Goal: Task Accomplishment & Management: Use online tool/utility

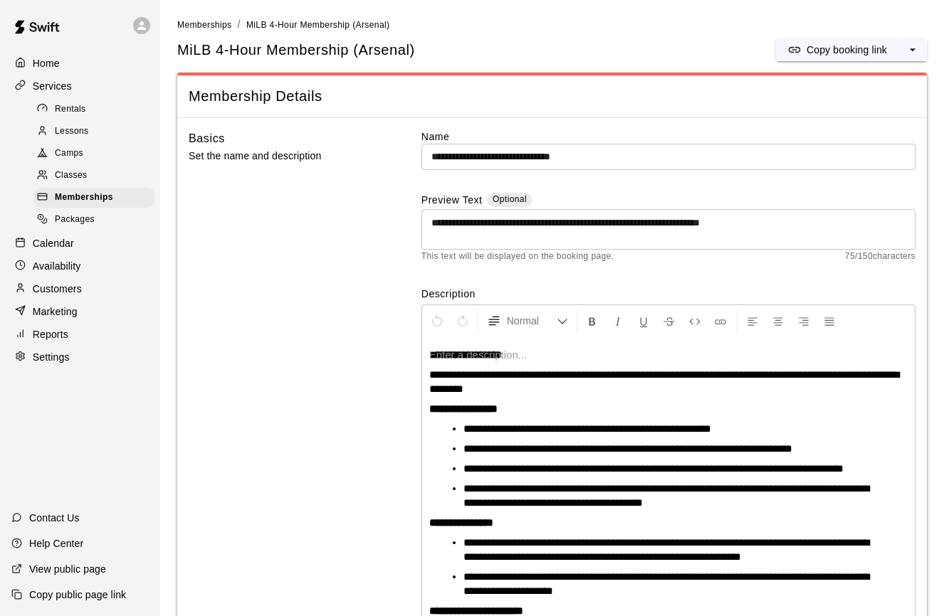
scroll to position [204, 0]
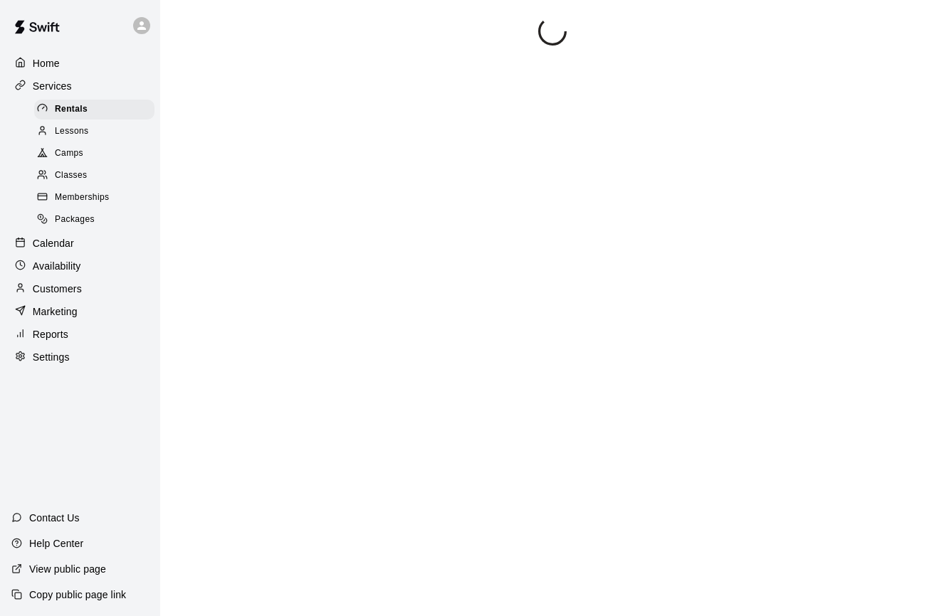
scroll to position [19, 0]
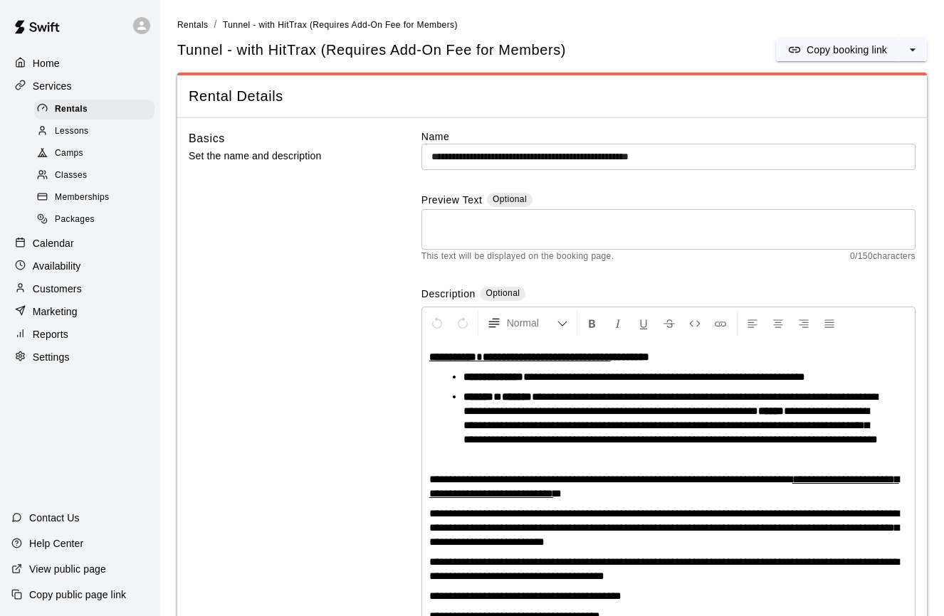
scroll to position [19, 0]
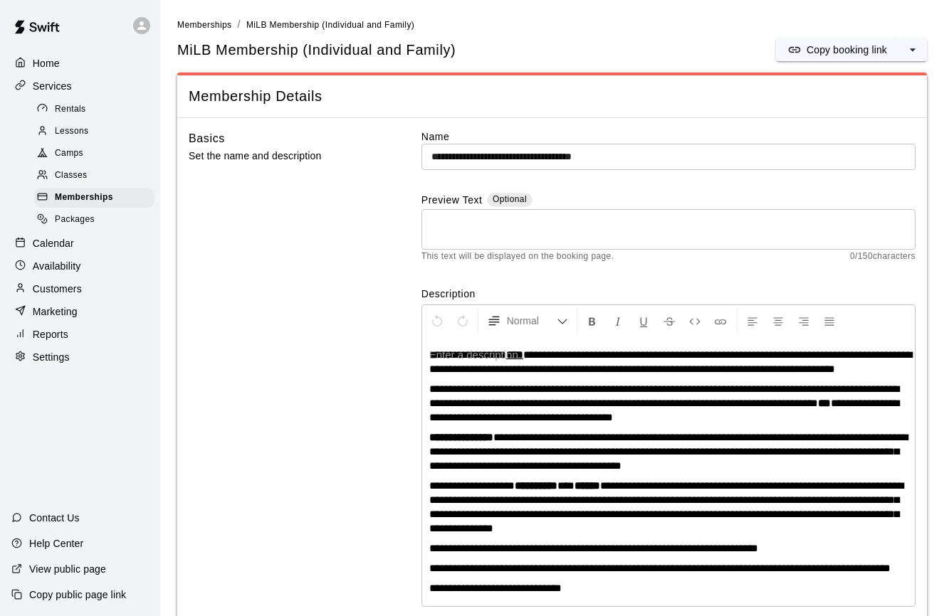
scroll to position [5, 0]
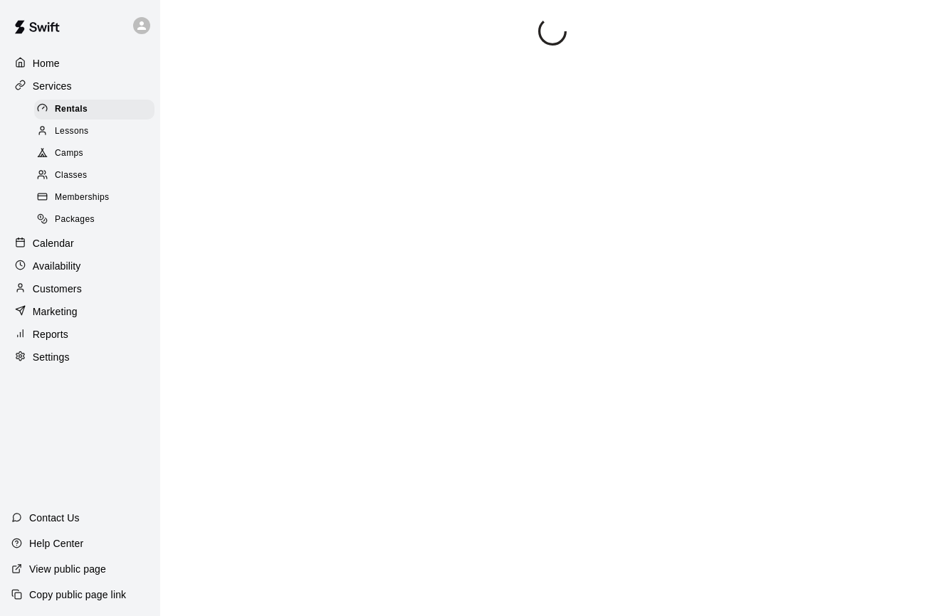
scroll to position [19, 0]
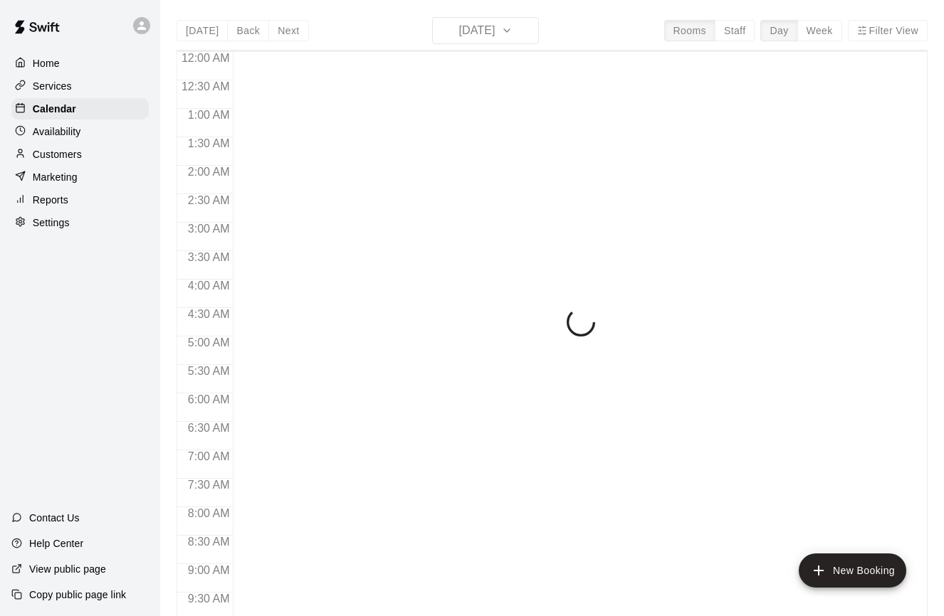
scroll to position [787, 0]
